Goal: Task Accomplishment & Management: Manage account settings

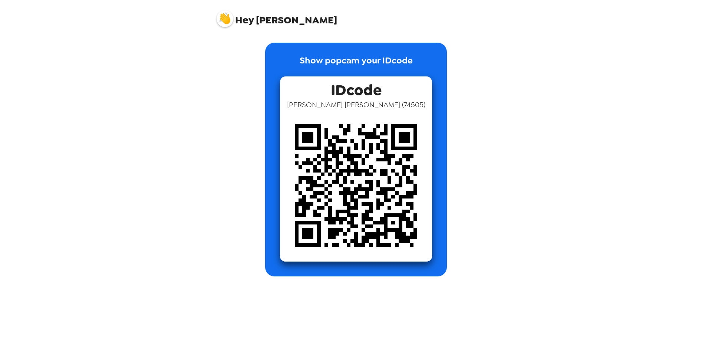
click at [226, 20] on img at bounding box center [225, 18] width 17 height 17
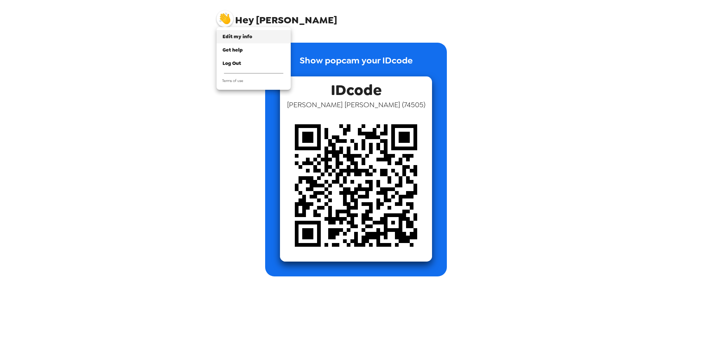
click at [242, 37] on span "Edit my info" at bounding box center [237, 36] width 30 height 6
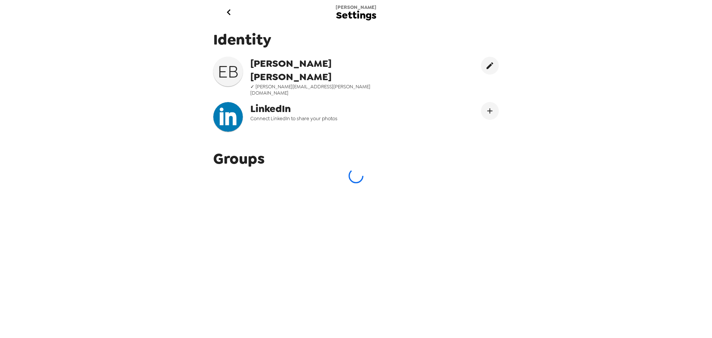
click at [227, 13] on icon "go back" at bounding box center [229, 12] width 12 height 12
